Goal: Task Accomplishment & Management: Complete application form

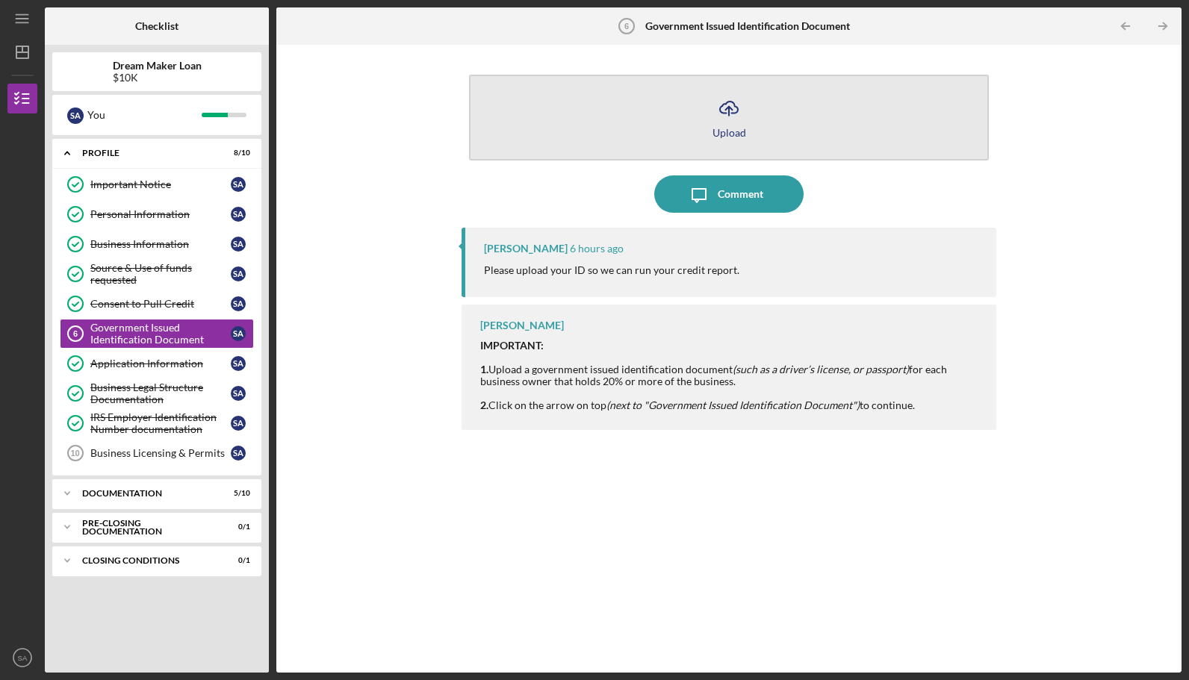
click at [725, 122] on icon "Icon/Upload" at bounding box center [728, 108] width 37 height 37
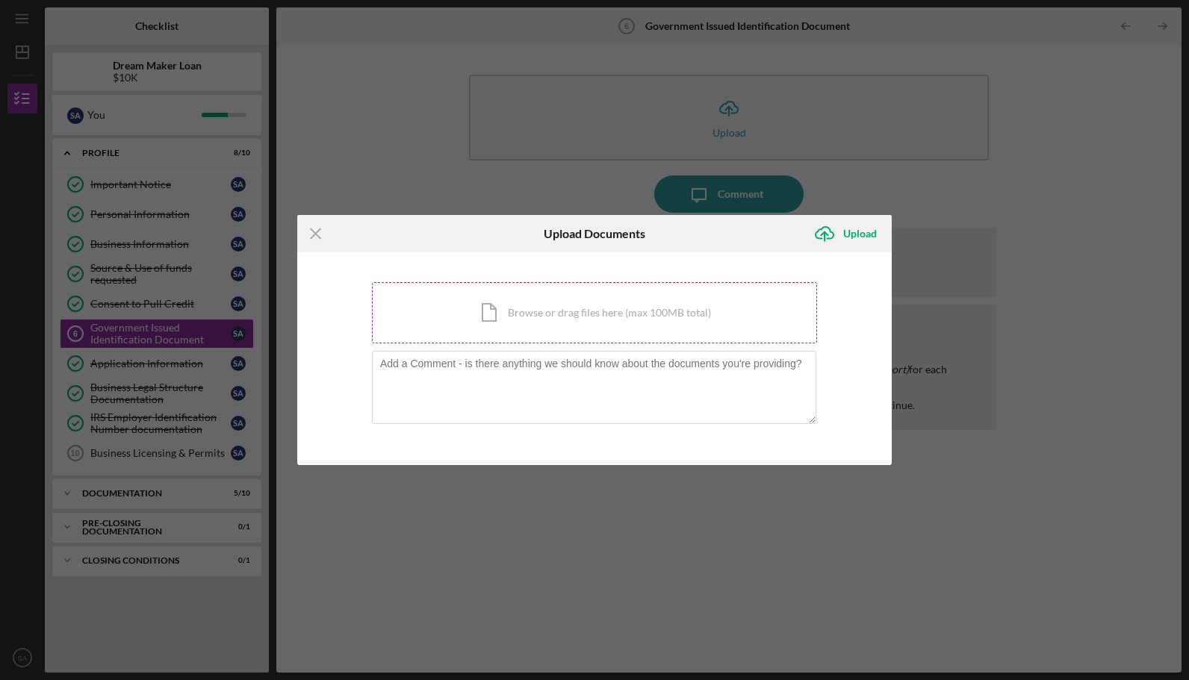
click at [602, 315] on div "Icon/Document Browse or drag files here (max 100MB total) Tap to choose files o…" at bounding box center [594, 312] width 445 height 61
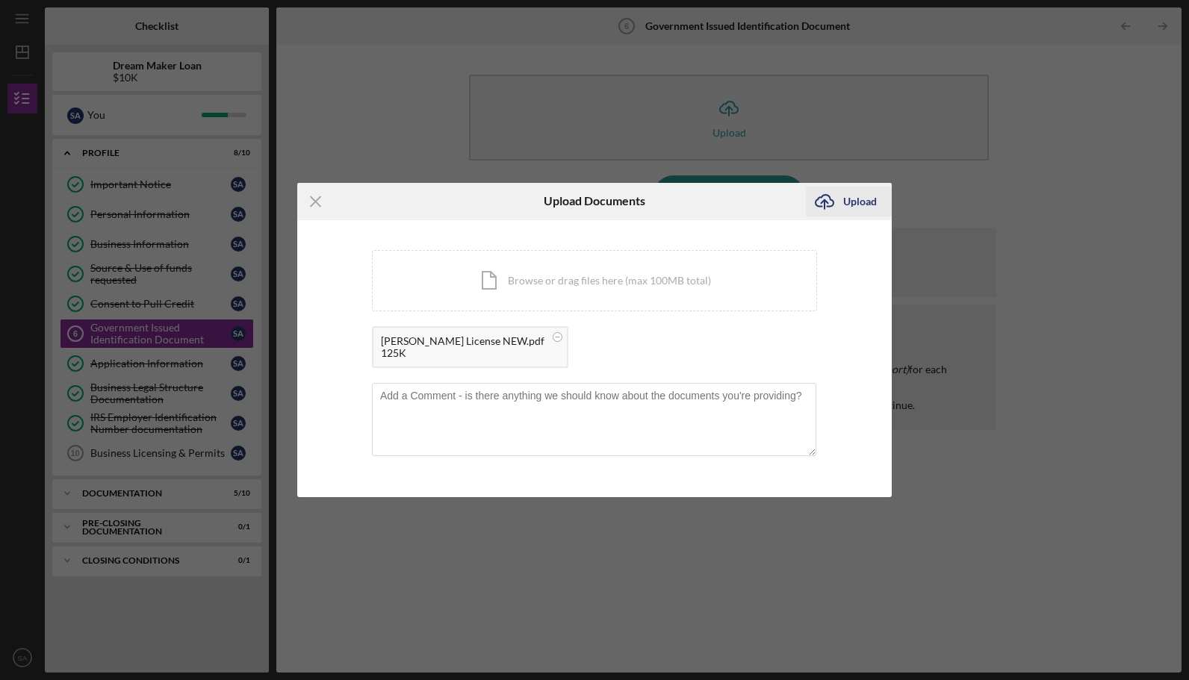
click at [869, 196] on div "Upload" at bounding box center [860, 202] width 34 height 30
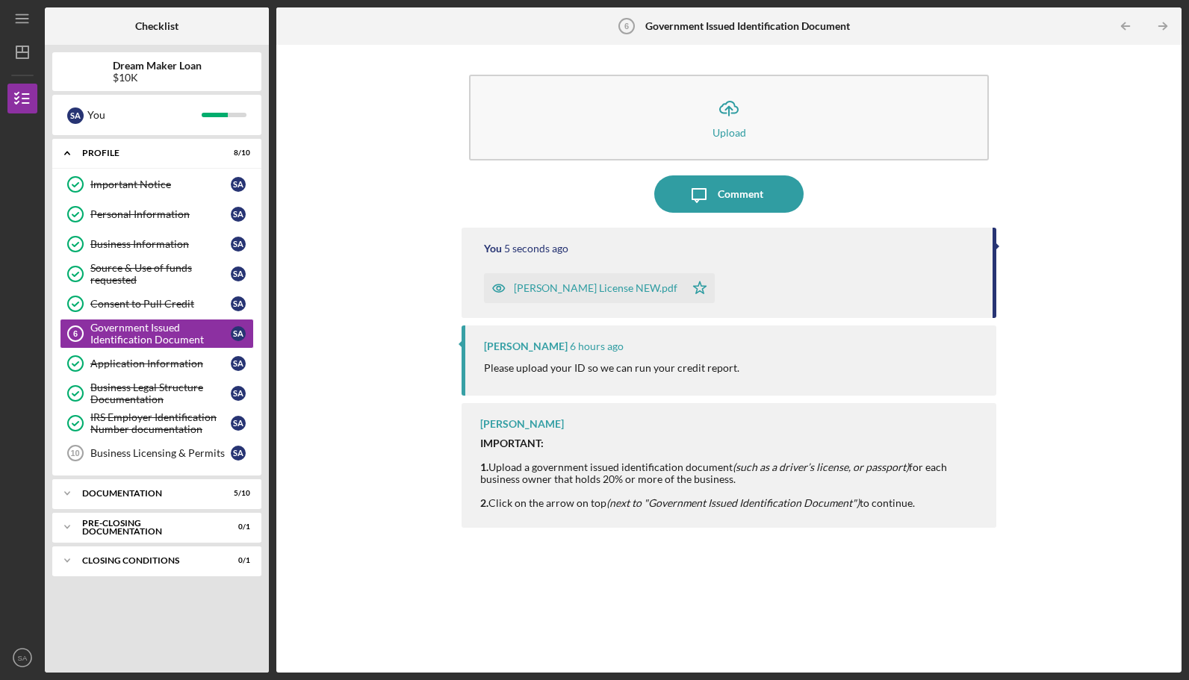
click at [575, 290] on div "[PERSON_NAME] License NEW.pdf" at bounding box center [596, 288] width 164 height 12
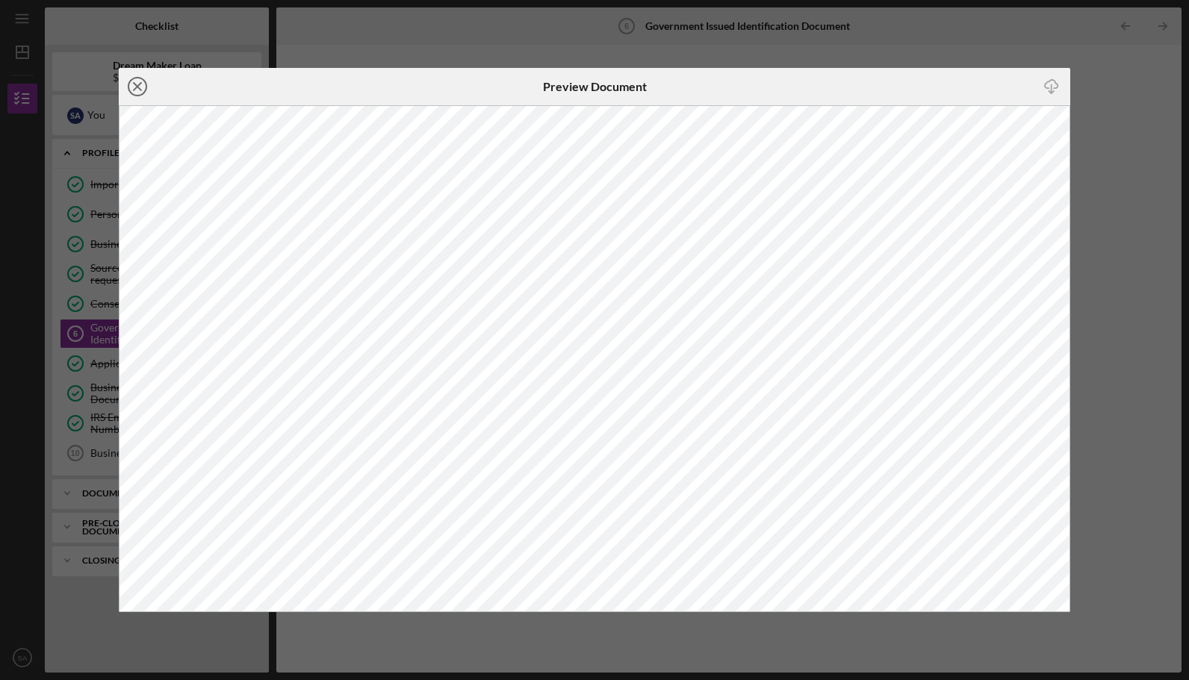
click at [131, 78] on icon "Icon/Close" at bounding box center [137, 86] width 37 height 37
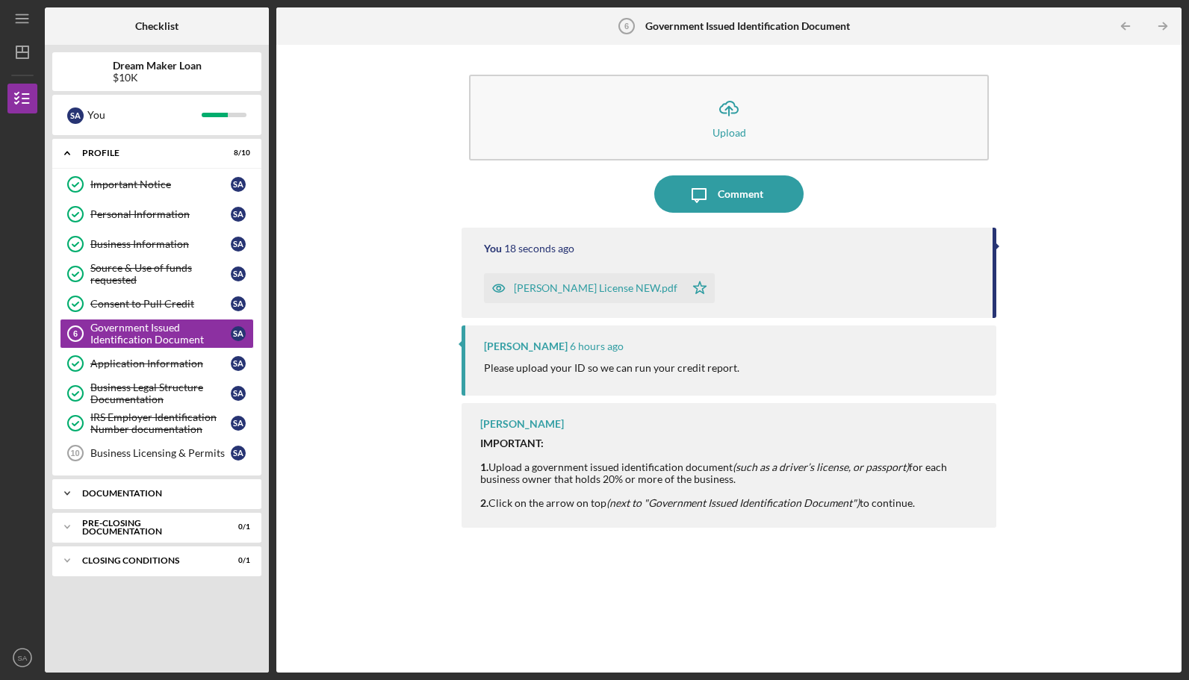
click at [151, 490] on div "Documentation" at bounding box center [162, 493] width 161 height 9
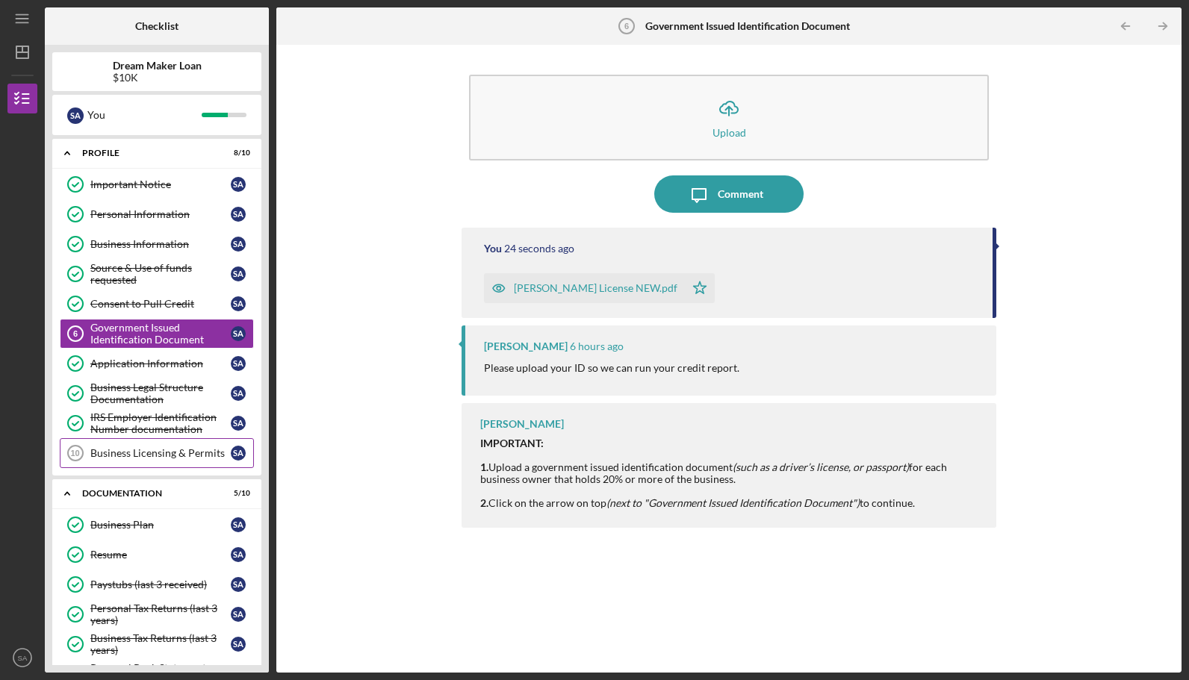
click at [118, 451] on div "Business Licensing & Permits" at bounding box center [160, 453] width 140 height 12
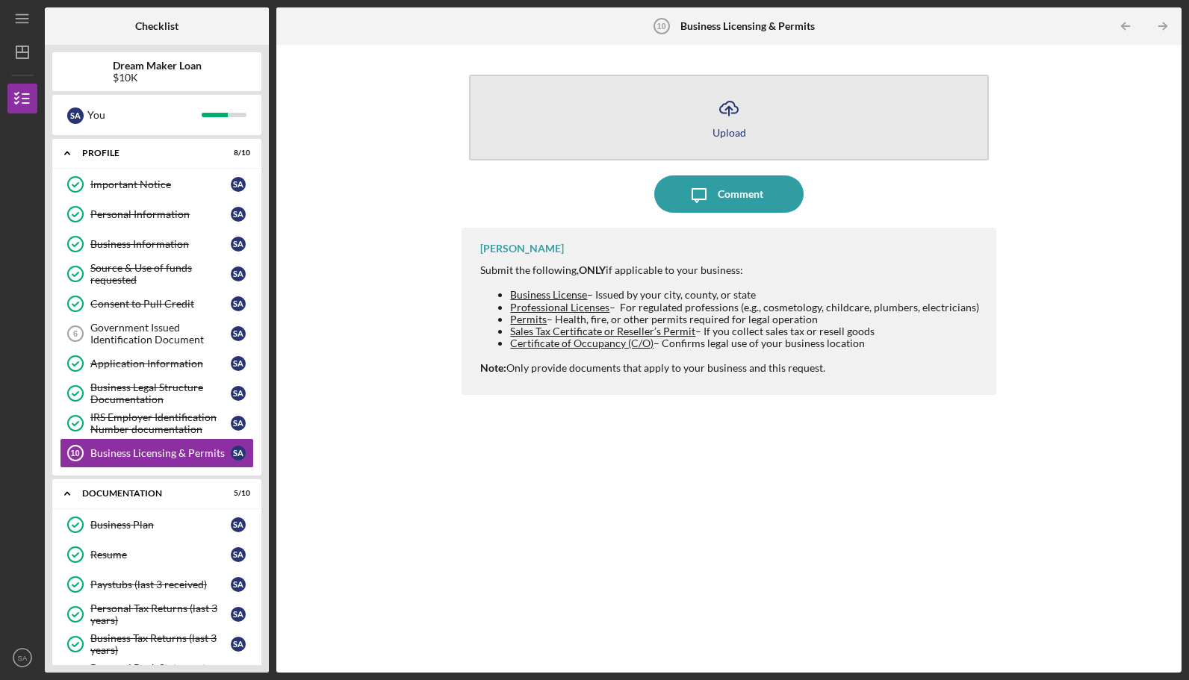
click at [735, 120] on icon "Icon/Upload" at bounding box center [728, 108] width 37 height 37
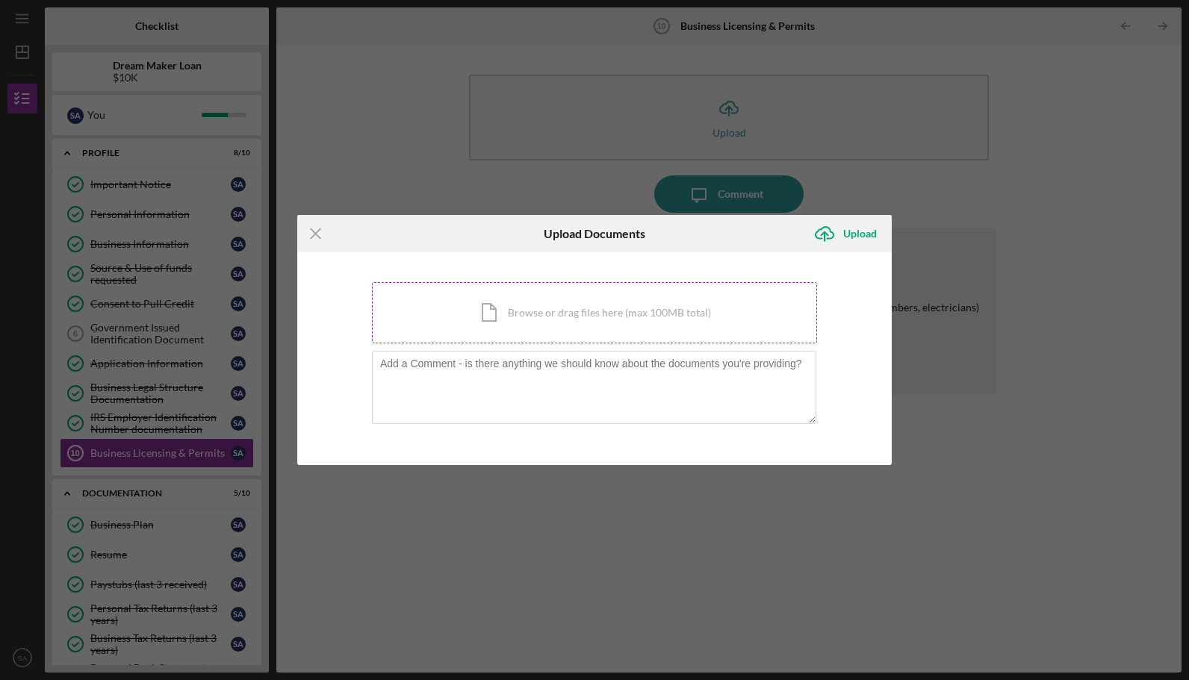
click at [528, 320] on div "Icon/Document Browse or drag files here (max 100MB total) Tap to choose files o…" at bounding box center [594, 312] width 445 height 61
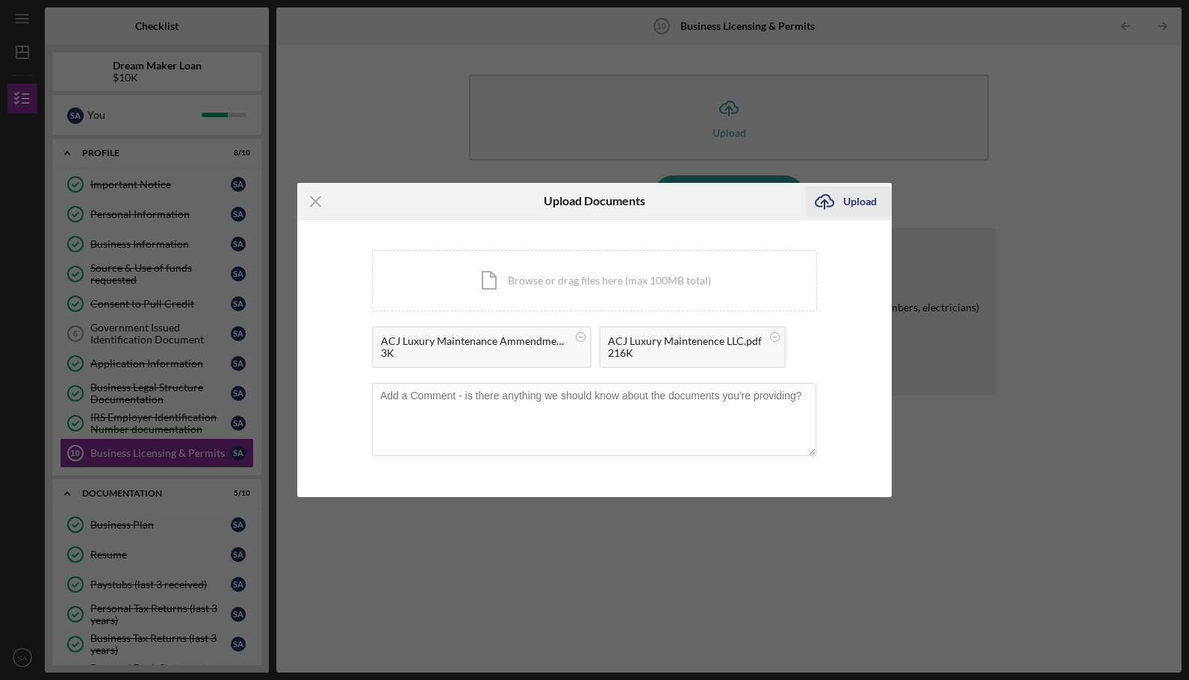
click at [847, 196] on div "Upload" at bounding box center [860, 202] width 34 height 30
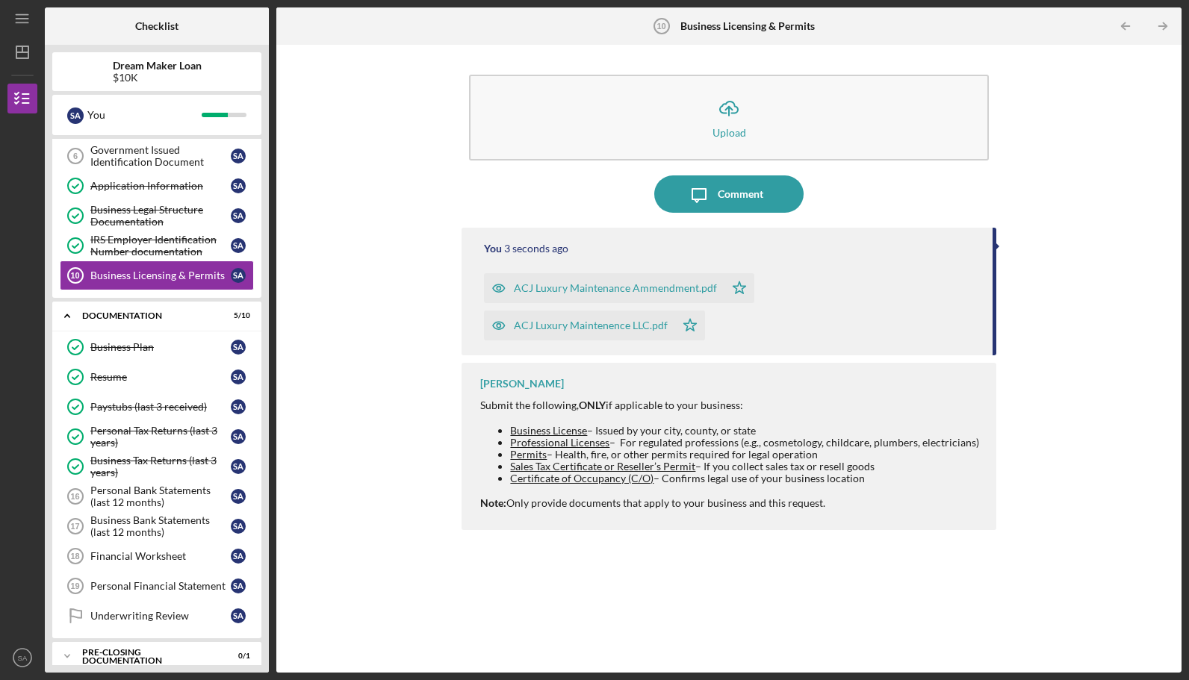
scroll to position [215, 0]
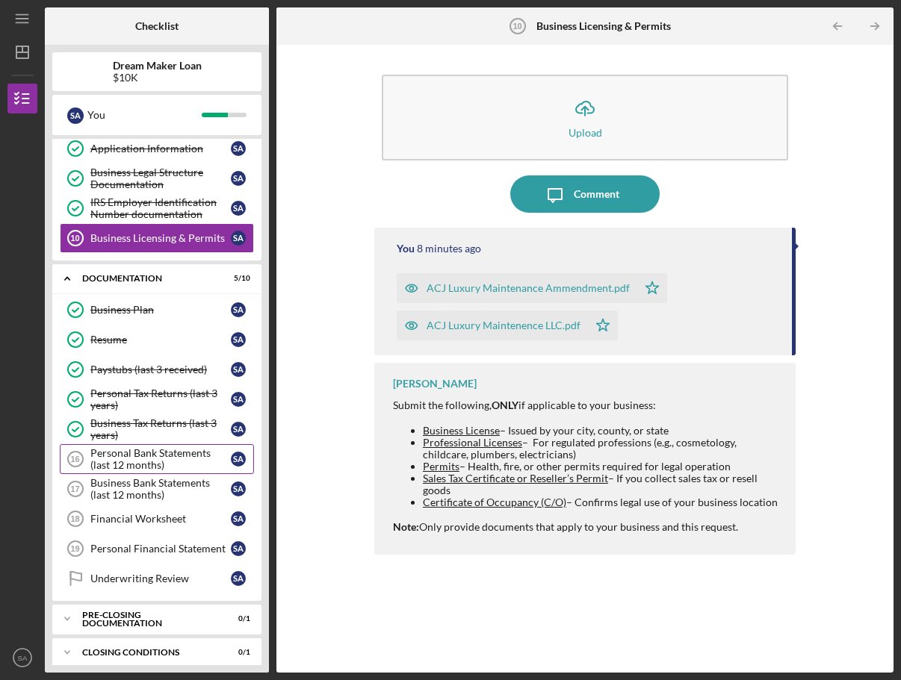
click at [181, 459] on div "Personal Bank Statements (last 12 months)" at bounding box center [160, 459] width 140 height 24
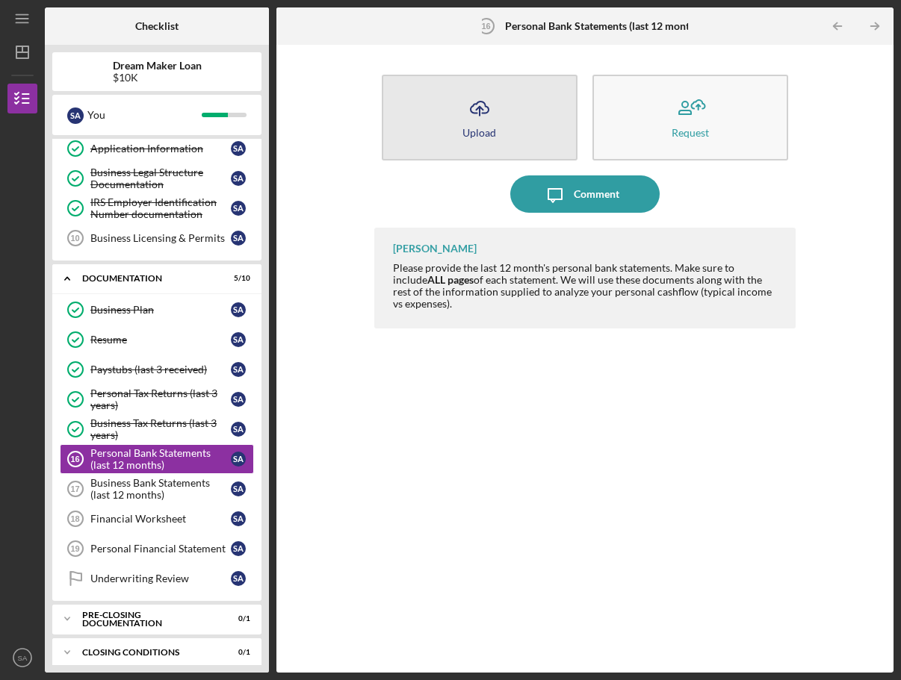
click at [491, 115] on icon "Icon/Upload" at bounding box center [479, 108] width 37 height 37
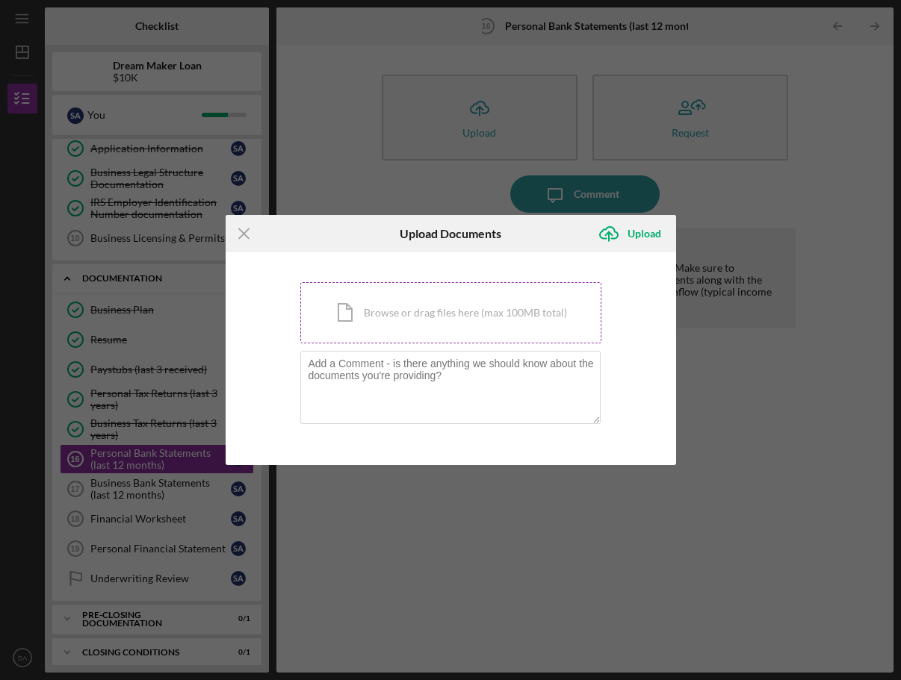
click at [462, 301] on div "Icon/Document Browse or drag files here (max 100MB total) Tap to choose files o…" at bounding box center [450, 312] width 301 height 61
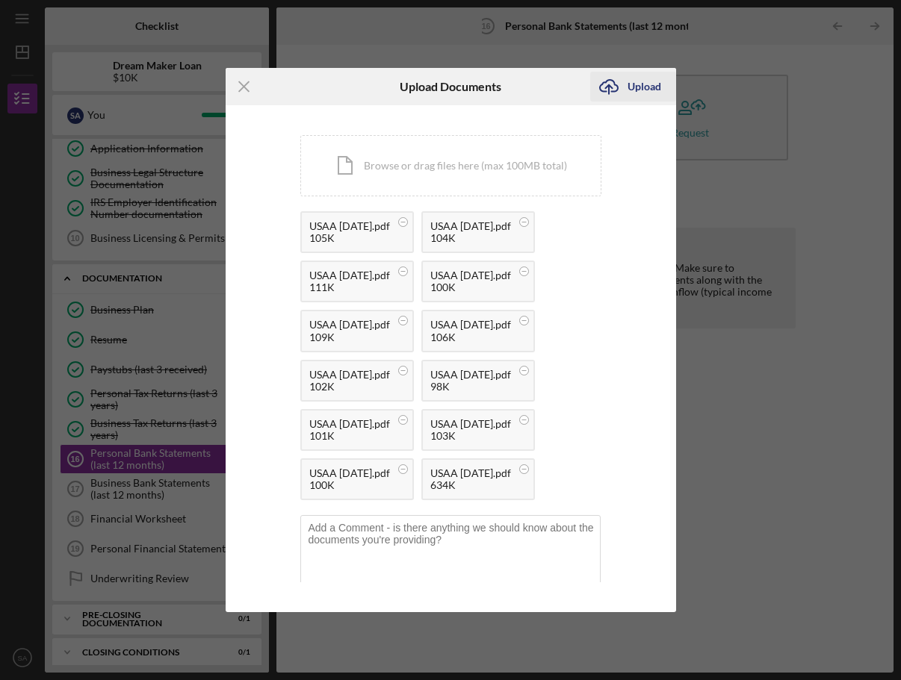
click at [638, 83] on div "Upload" at bounding box center [644, 87] width 34 height 30
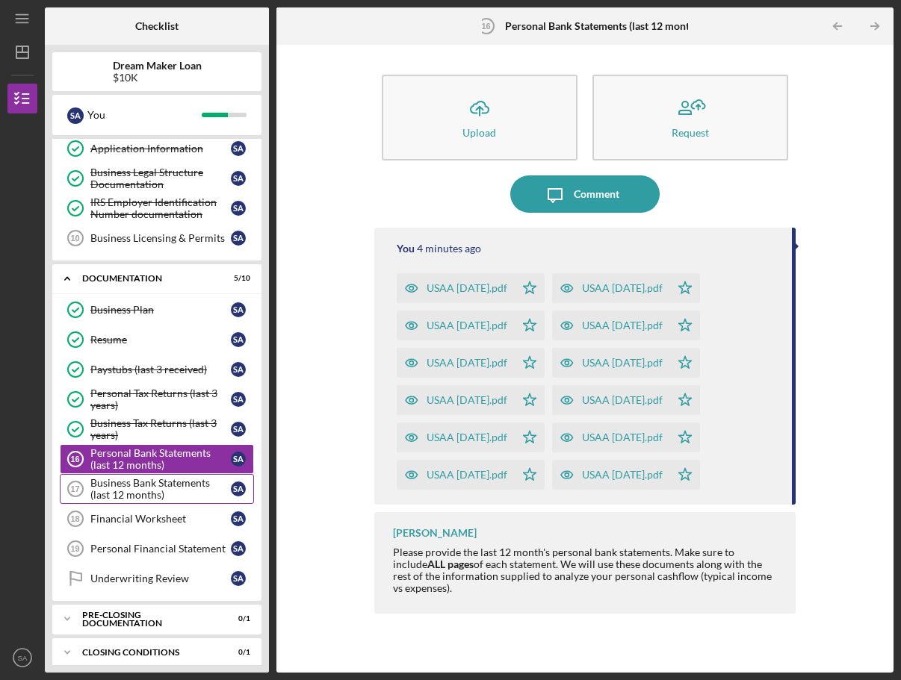
click at [194, 485] on div "Business Bank Statements (last 12 months)" at bounding box center [160, 489] width 140 height 24
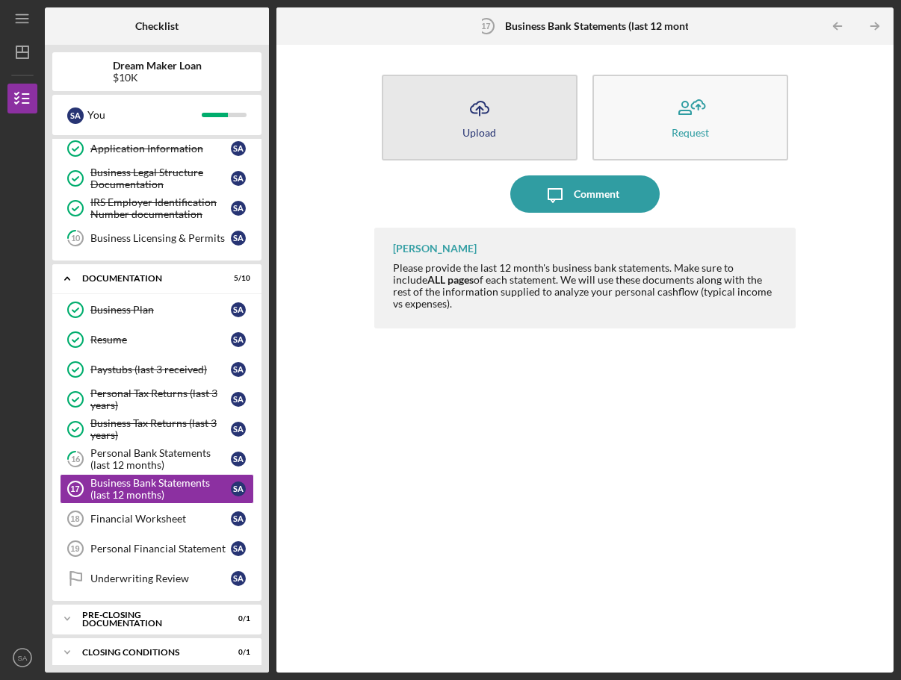
click at [480, 102] on icon "Icon/Upload" at bounding box center [479, 108] width 37 height 37
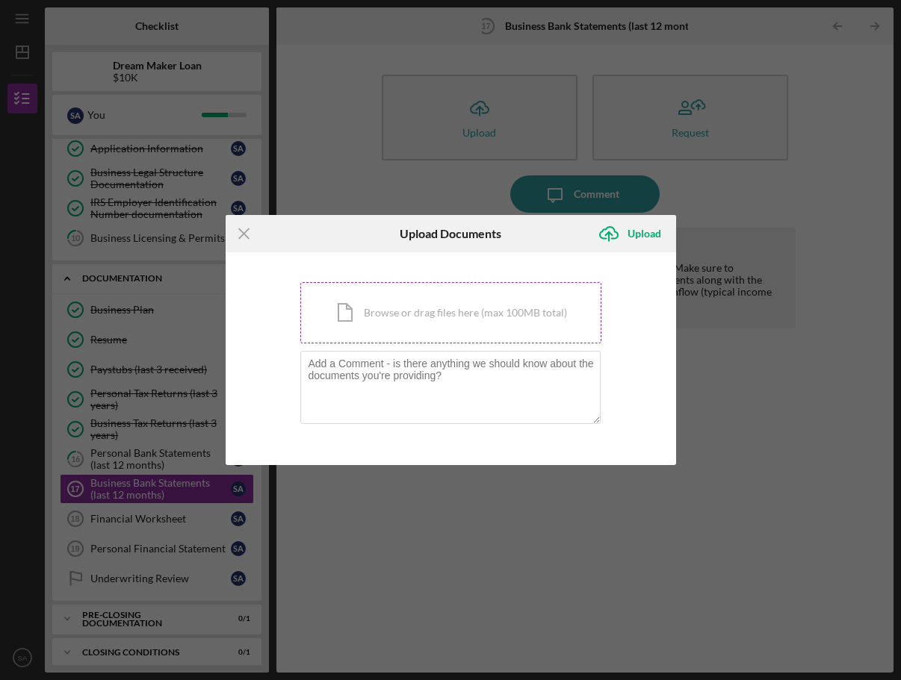
click at [429, 300] on div "Icon/Document Browse or drag files here (max 100MB total) Tap to choose files o…" at bounding box center [450, 312] width 301 height 61
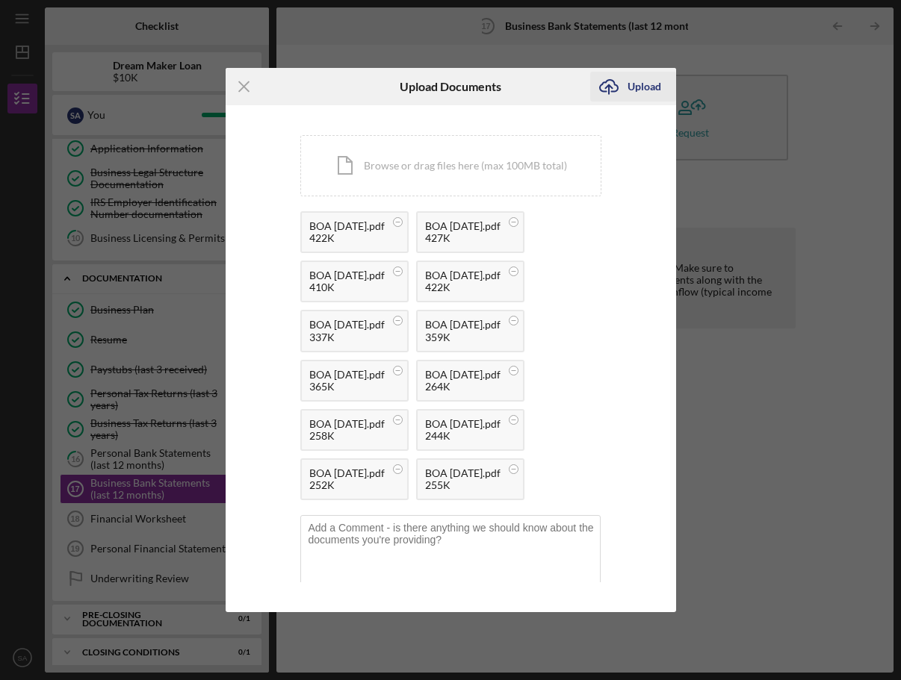
click at [632, 78] on div "Upload" at bounding box center [644, 87] width 34 height 30
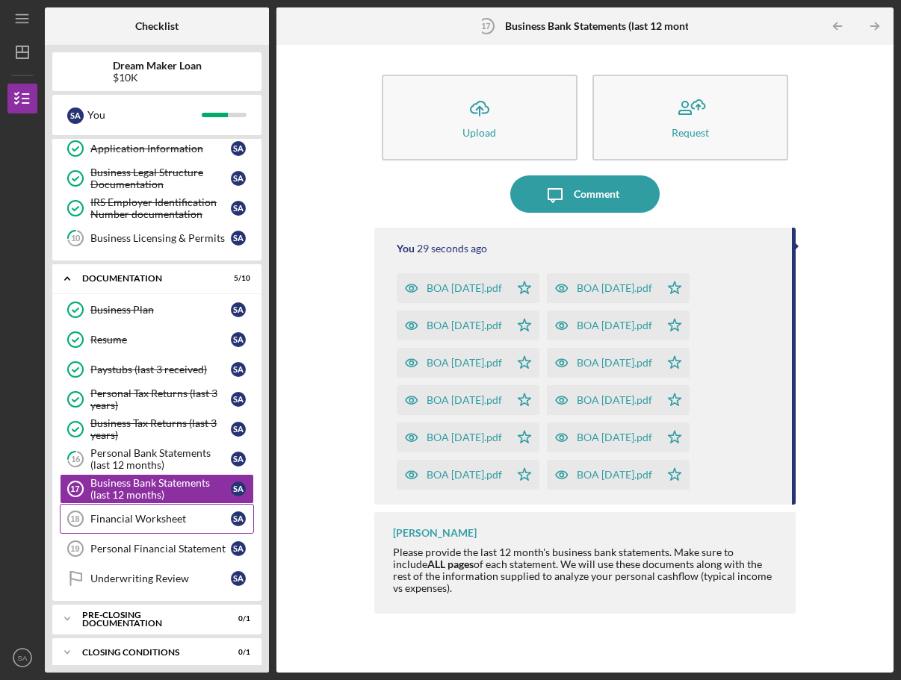
click at [168, 504] on link "Financial Worksheet 18 Financial Worksheet S A" at bounding box center [157, 519] width 194 height 30
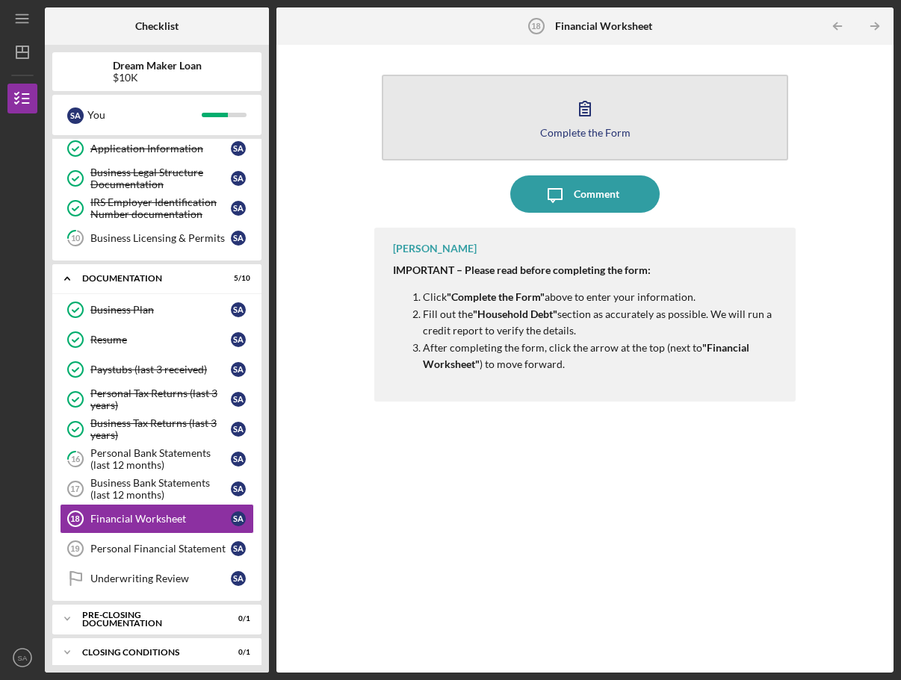
click at [518, 117] on button "Complete the Form Form" at bounding box center [585, 118] width 406 height 86
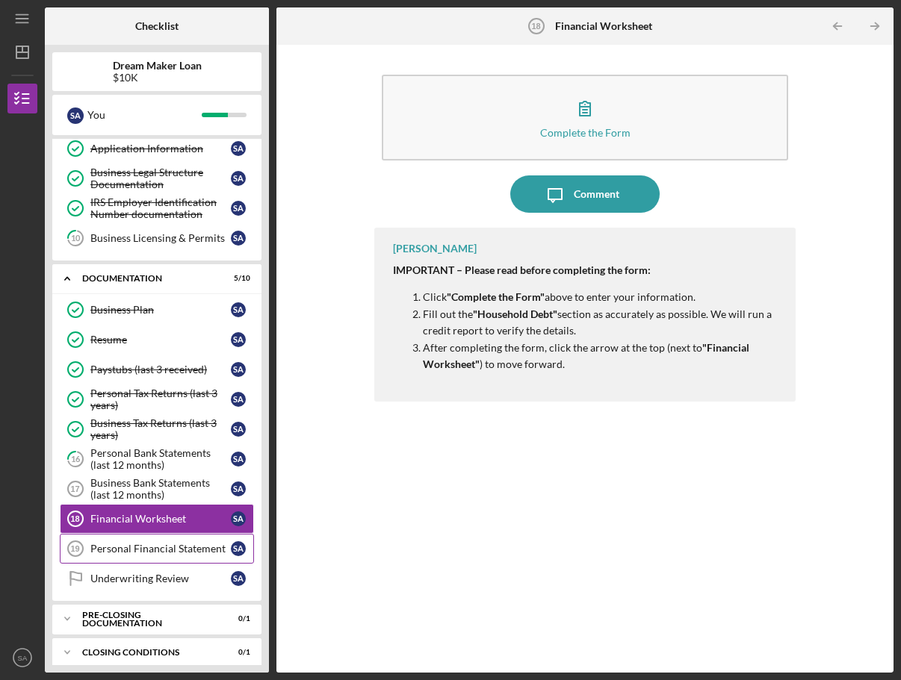
click at [214, 543] on div "Personal Financial Statement" at bounding box center [160, 549] width 140 height 12
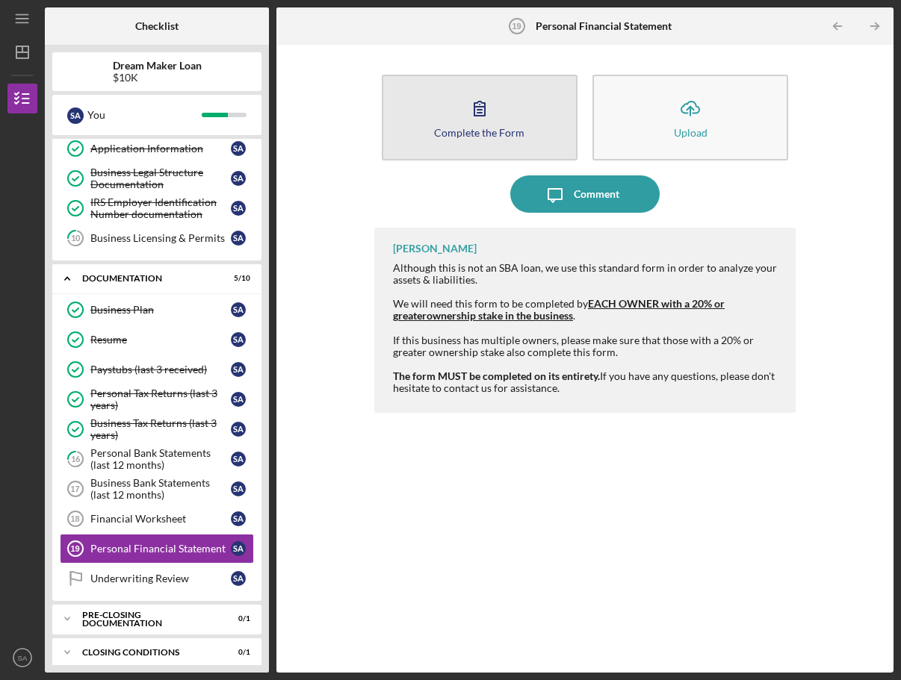
click at [497, 102] on button "Complete the Form Form" at bounding box center [480, 118] width 196 height 86
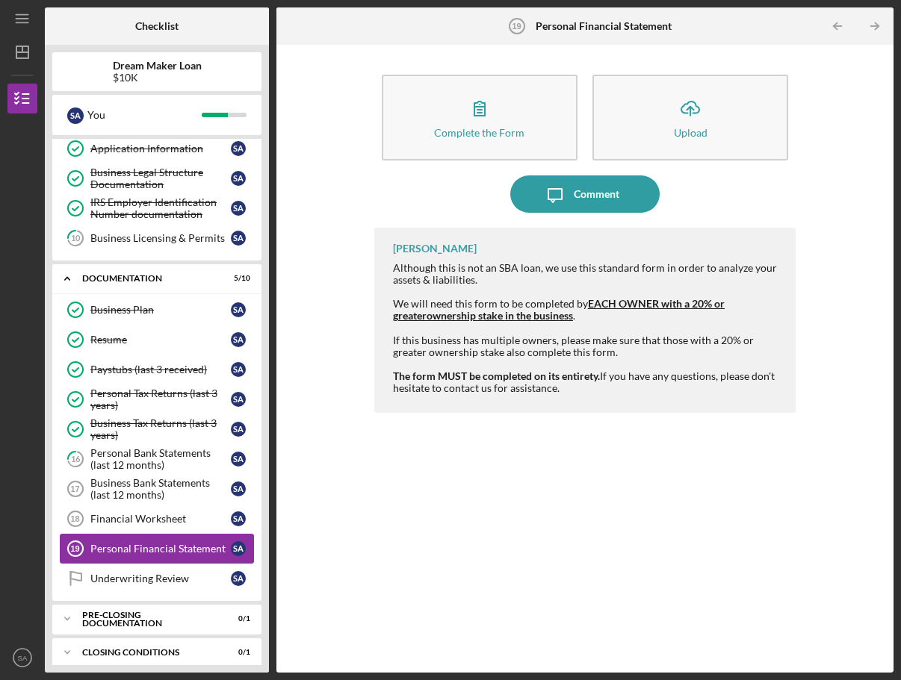
click at [155, 543] on div "Personal Financial Statement" at bounding box center [160, 549] width 140 height 12
click at [203, 573] on div "Underwriting Review" at bounding box center [160, 579] width 140 height 12
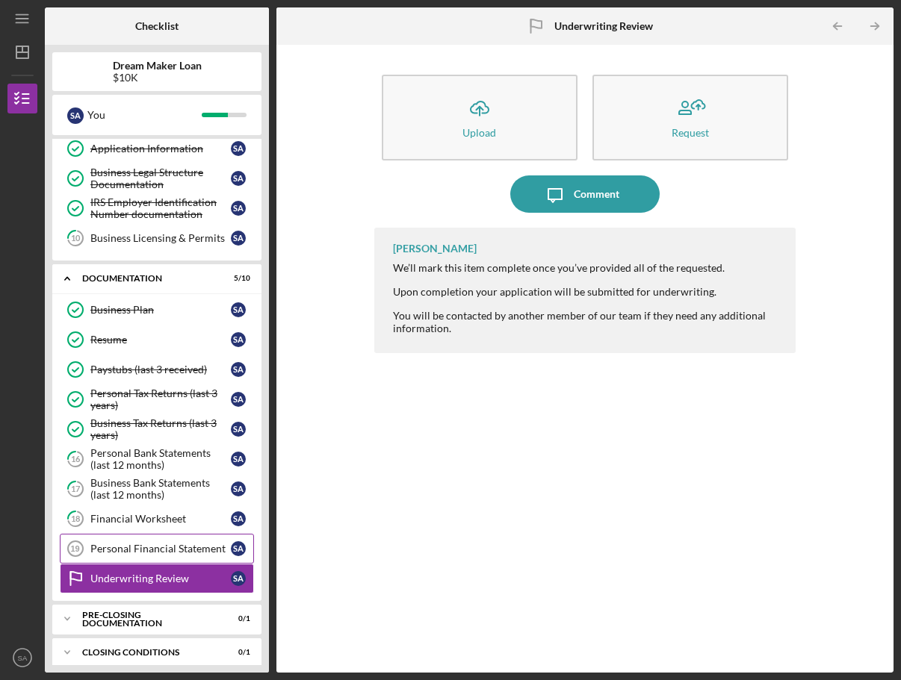
click at [199, 543] on div "Personal Financial Statement" at bounding box center [160, 549] width 140 height 12
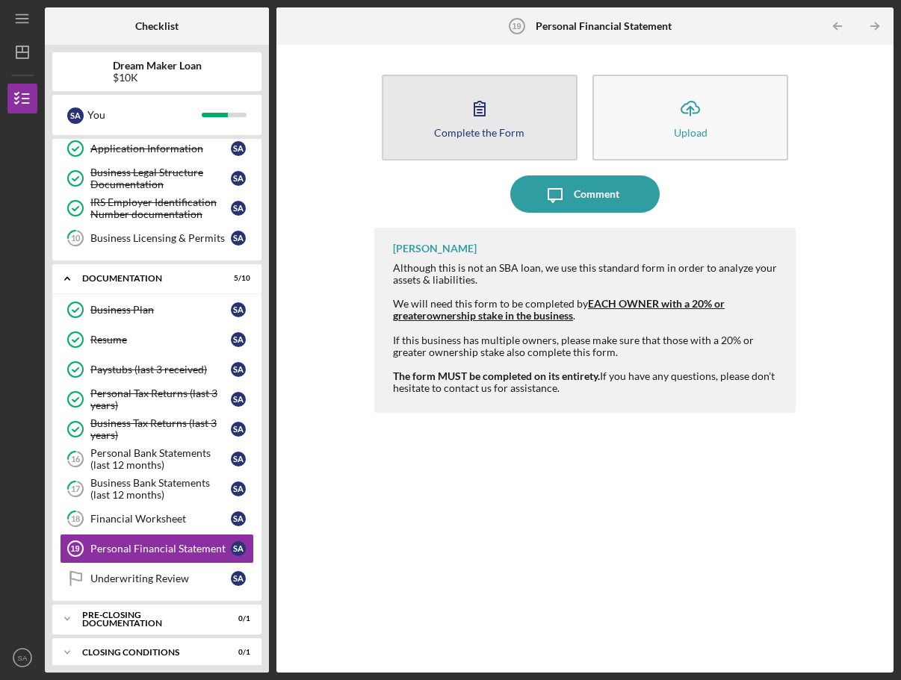
click at [441, 123] on button "Complete the Form Form" at bounding box center [480, 118] width 196 height 86
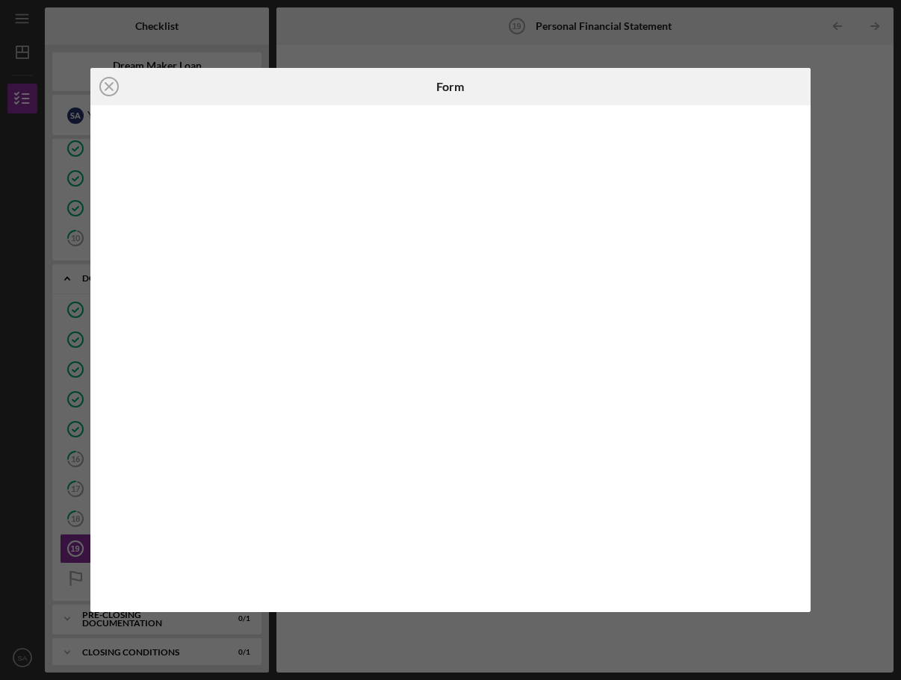
click at [810, 432] on div at bounding box center [450, 358] width 721 height 507
click at [119, 81] on icon "Icon/Close" at bounding box center [108, 86] width 37 height 37
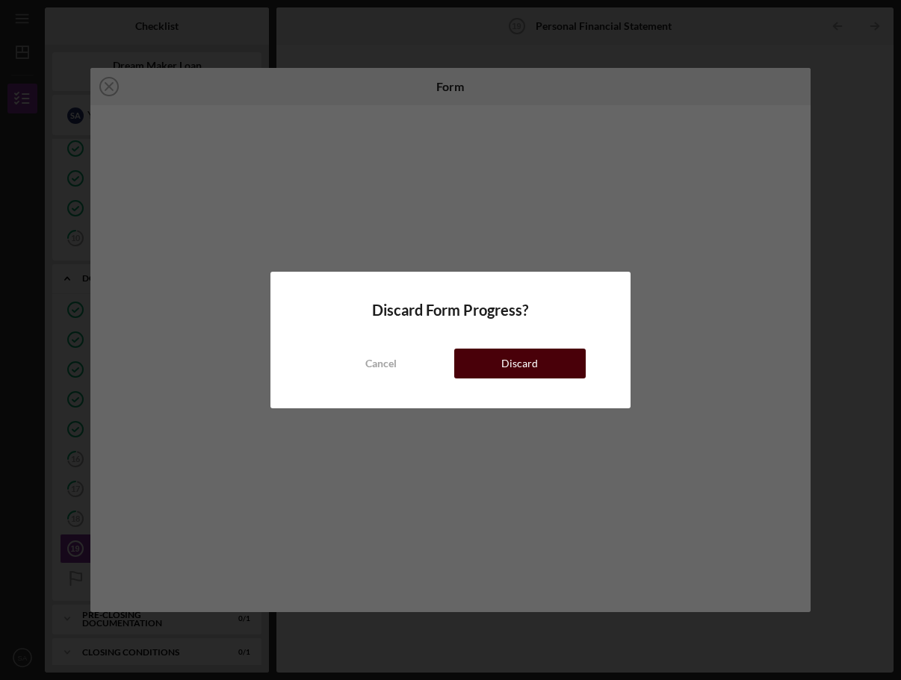
click at [537, 366] on button "Discard" at bounding box center [519, 364] width 131 height 30
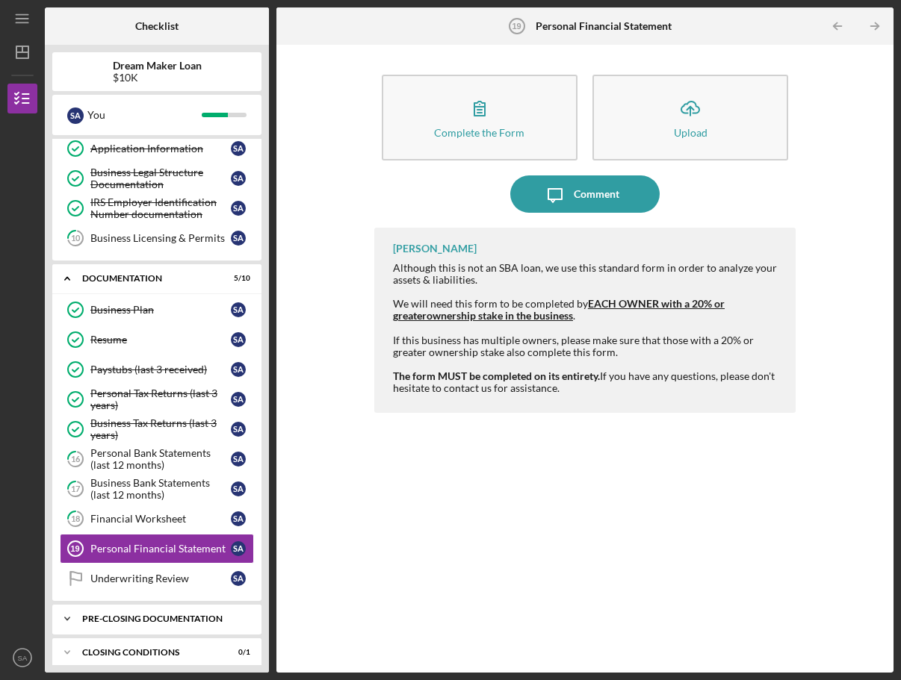
click at [200, 615] on div "Pre-Closing Documentation" at bounding box center [162, 619] width 161 height 9
click at [146, 645] on div "Client Intake Form" at bounding box center [160, 651] width 140 height 12
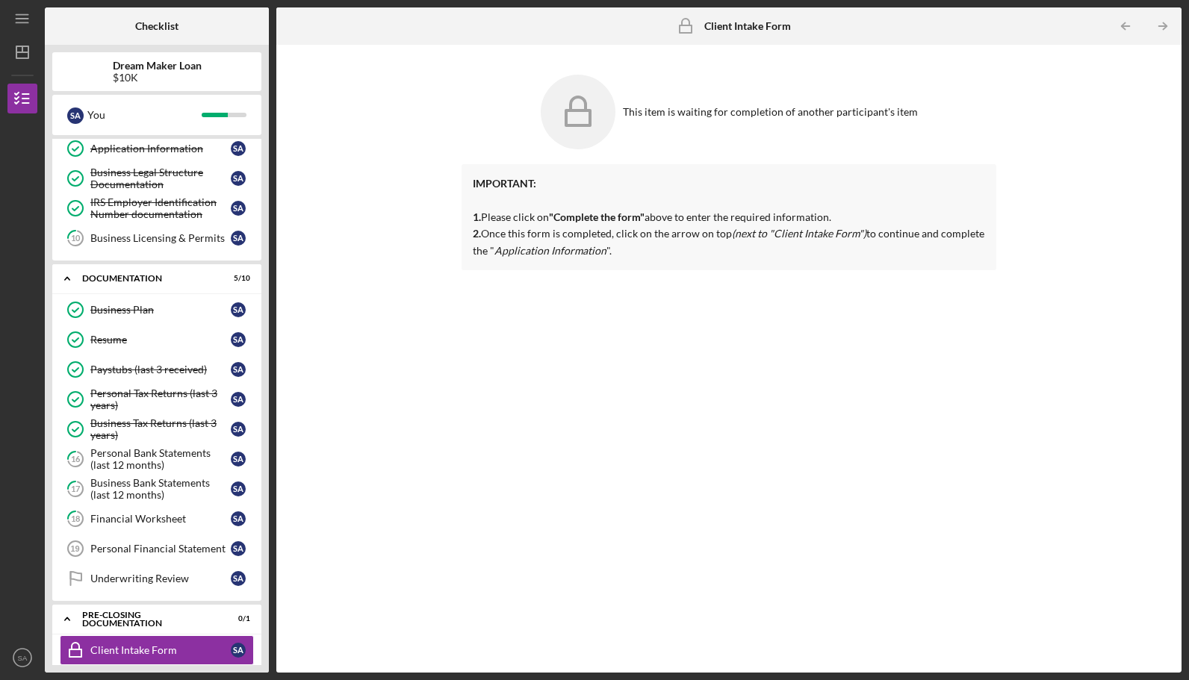
scroll to position [252, 0]
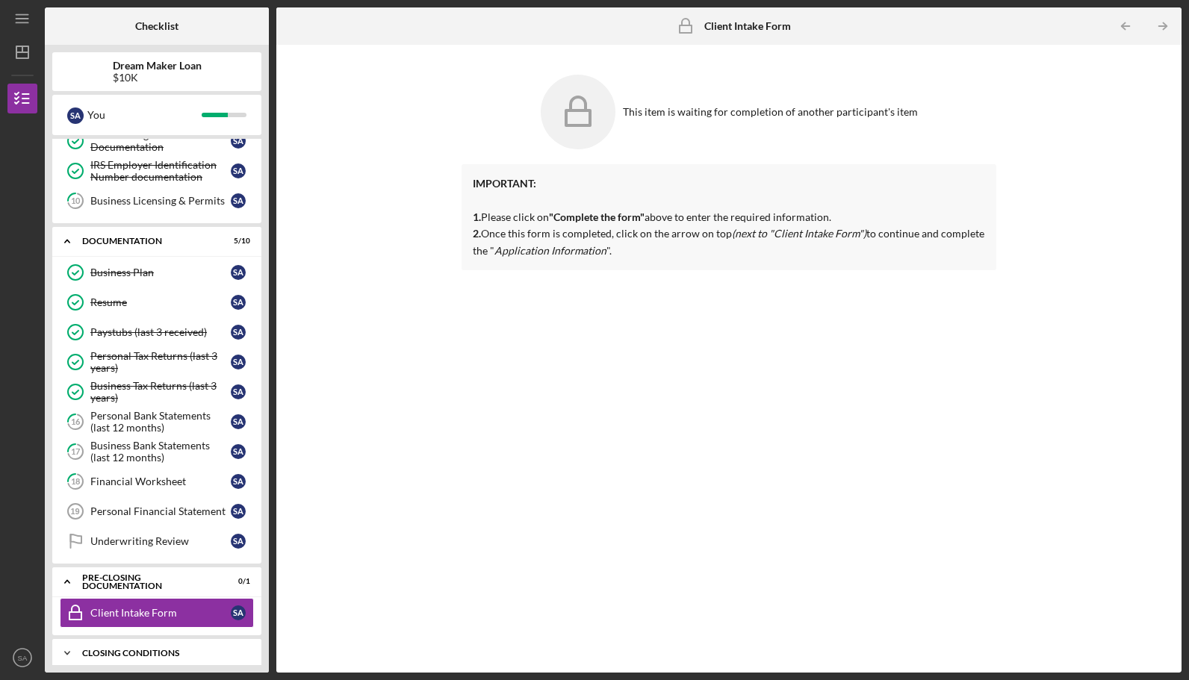
click at [160, 649] on div "Closing Conditions" at bounding box center [162, 653] width 161 height 9
click at [136, 649] on div "Closing Conditions" at bounding box center [162, 653] width 161 height 9
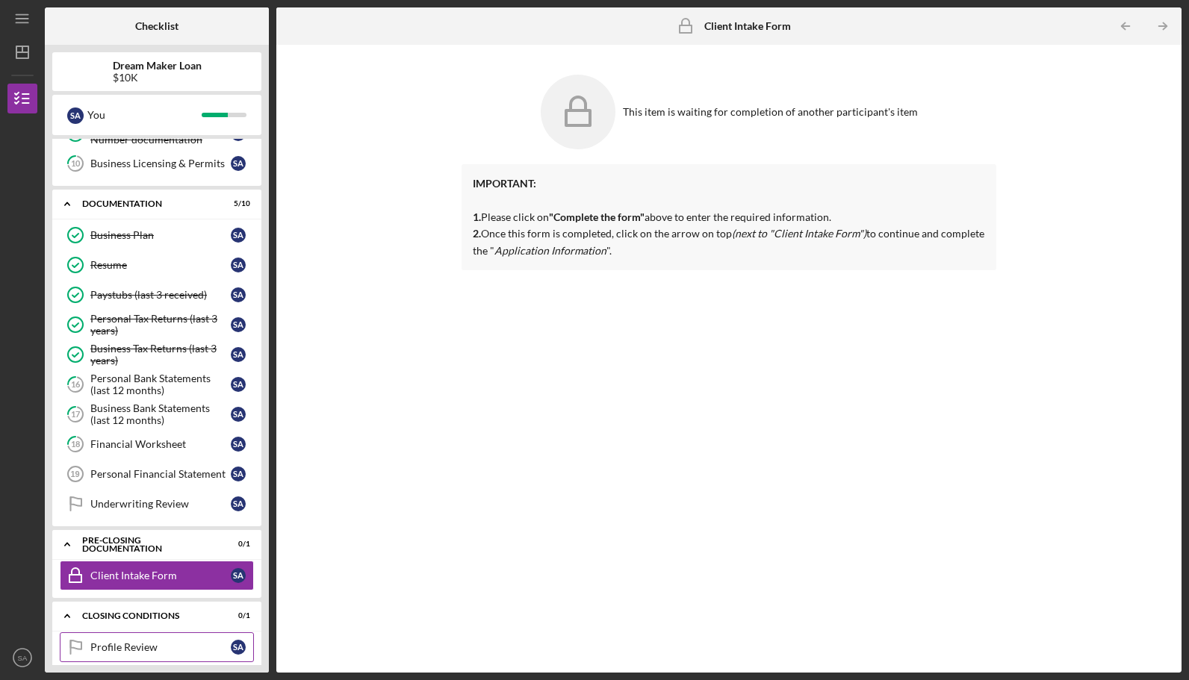
click at [184, 642] on div "Profile Review" at bounding box center [160, 648] width 140 height 12
